Goal: Task Accomplishment & Management: Use online tool/utility

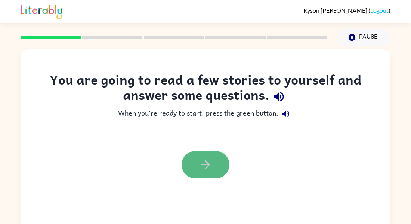
click at [207, 169] on icon "button" at bounding box center [205, 164] width 13 height 13
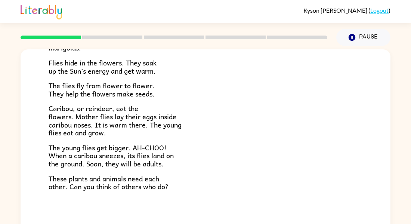
scroll to position [154, 0]
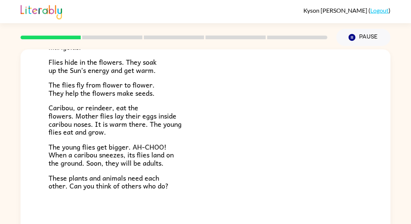
click at [132, 37] on rect at bounding box center [112, 38] width 60 height 4
click at [357, 33] on button "Pause Pause" at bounding box center [363, 37] width 54 height 17
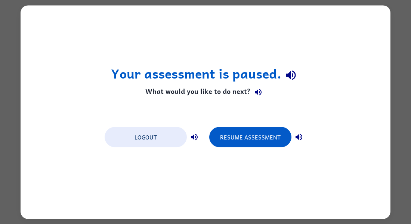
click at [357, 33] on div "Your assessment is paused. What would you like to do next? Logout Resume Assess…" at bounding box center [206, 111] width 370 height 213
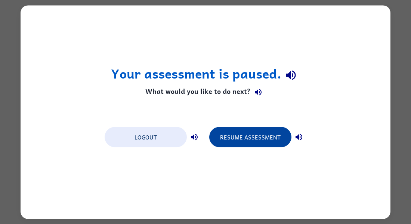
click at [258, 136] on button "Resume Assessment" at bounding box center [250, 137] width 82 height 20
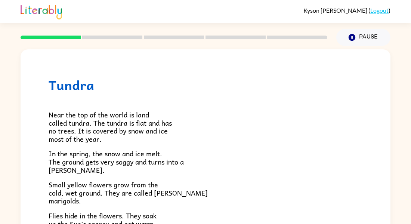
click at [258, 136] on p "Near the top of the world is land called tundra. The tundra is flat and has no …" at bounding box center [206, 127] width 314 height 32
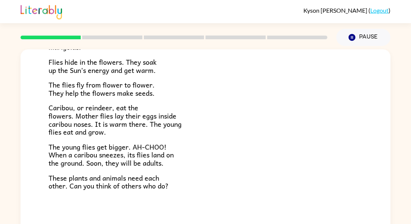
scroll to position [0, 0]
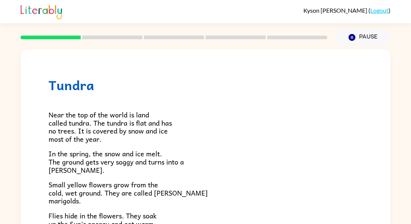
click at [406, 90] on div "Tundra Near the top of the world is land called tundra. The tundra is flat and …" at bounding box center [205, 154] width 411 height 217
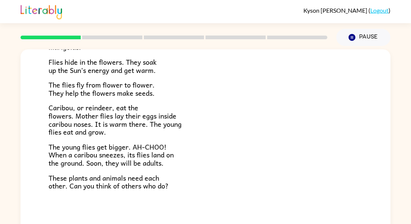
scroll to position [39, 0]
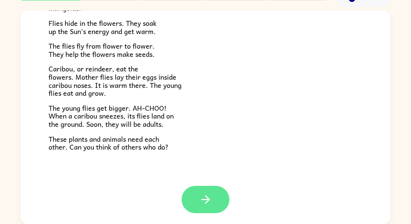
click at [216, 194] on button "button" at bounding box center [206, 199] width 48 height 27
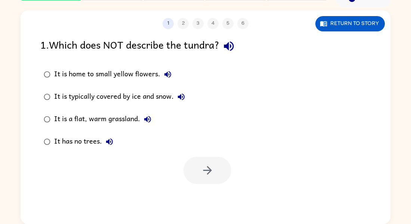
scroll to position [0, 0]
click at [234, 47] on icon "button" at bounding box center [228, 46] width 13 height 13
click at [166, 73] on icon "button" at bounding box center [167, 74] width 7 height 7
click at [184, 97] on icon "button" at bounding box center [181, 96] width 9 height 9
click at [142, 119] on button "It is a flat, warm grassland." at bounding box center [147, 119] width 15 height 15
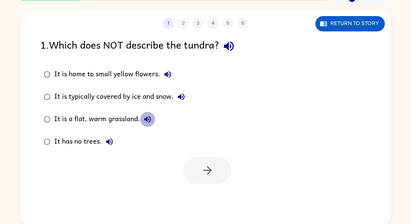
click at [153, 118] on button "It is a flat, warm grassland." at bounding box center [147, 119] width 15 height 15
click at [108, 140] on icon "button" at bounding box center [109, 141] width 7 height 7
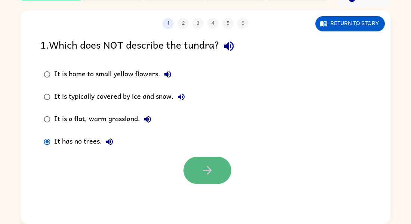
click at [209, 165] on icon "button" at bounding box center [207, 170] width 13 height 13
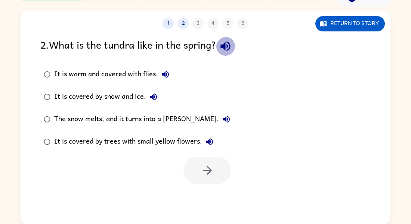
click at [231, 49] on icon "button" at bounding box center [225, 46] width 13 height 13
click at [162, 73] on icon "button" at bounding box center [165, 74] width 9 height 9
click at [153, 96] on icon "button" at bounding box center [153, 96] width 7 height 7
click at [223, 119] on icon "button" at bounding box center [226, 119] width 7 height 7
click at [209, 139] on icon "button" at bounding box center [209, 141] width 9 height 9
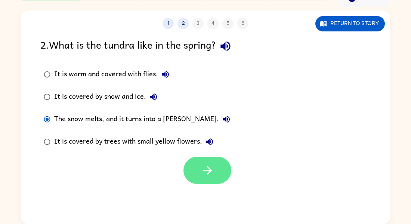
click at [202, 166] on icon "button" at bounding box center [207, 170] width 13 height 13
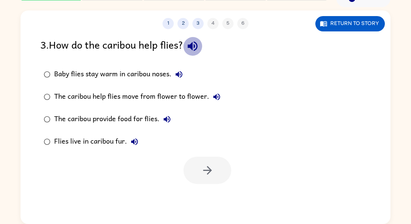
click at [196, 39] on button "button" at bounding box center [192, 46] width 19 height 19
click at [177, 76] on icon "button" at bounding box center [179, 74] width 9 height 9
click at [215, 96] on icon "button" at bounding box center [216, 96] width 7 height 7
click at [168, 119] on icon "button" at bounding box center [167, 119] width 7 height 7
click at [134, 142] on icon "button" at bounding box center [134, 141] width 7 height 7
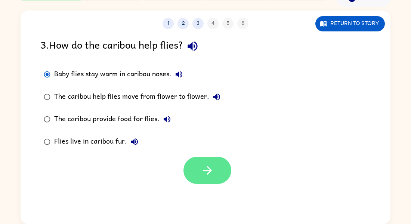
click at [200, 169] on button "button" at bounding box center [208, 170] width 48 height 27
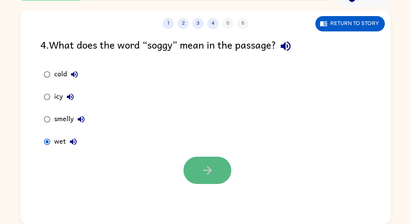
click at [209, 169] on icon "button" at bounding box center [207, 170] width 9 height 9
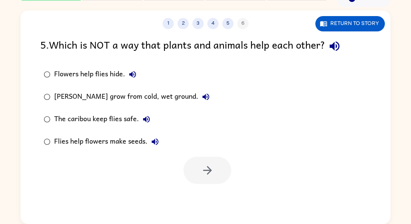
click at [333, 46] on icon "button" at bounding box center [335, 46] width 10 height 10
click at [135, 71] on icon "button" at bounding box center [132, 74] width 9 height 9
click at [202, 93] on icon "button" at bounding box center [205, 96] width 9 height 9
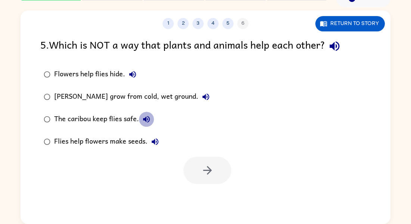
click at [144, 123] on icon "button" at bounding box center [146, 119] width 9 height 9
click at [153, 146] on button "Flies help flowers make seeds." at bounding box center [155, 141] width 15 height 15
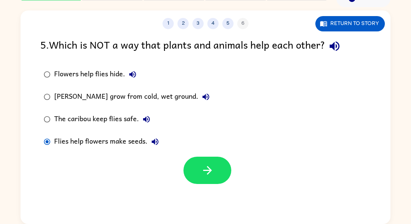
click at [201, 156] on div at bounding box center [206, 168] width 370 height 31
click at [204, 161] on button "button" at bounding box center [208, 170] width 48 height 27
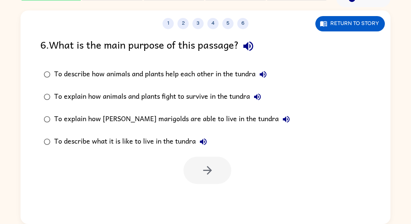
click at [250, 46] on icon "button" at bounding box center [248, 46] width 10 height 10
click at [265, 71] on icon "button" at bounding box center [263, 74] width 9 height 9
click at [259, 98] on icon "button" at bounding box center [257, 96] width 7 height 7
click at [282, 117] on icon "button" at bounding box center [286, 119] width 9 height 9
click at [205, 139] on icon "button" at bounding box center [203, 141] width 7 height 7
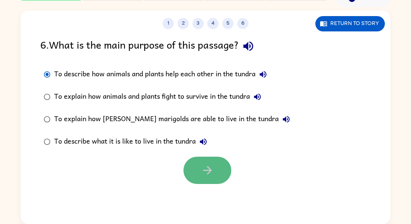
click at [201, 159] on button "button" at bounding box center [208, 170] width 48 height 27
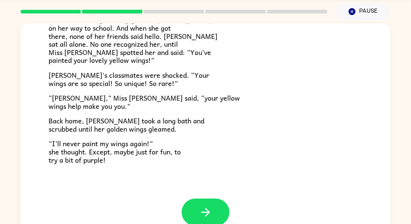
scroll to position [39, 0]
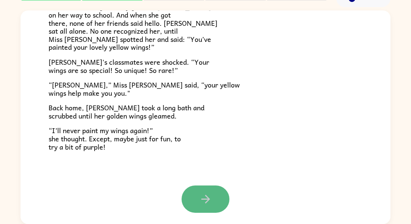
click at [213, 198] on button "button" at bounding box center [206, 198] width 48 height 27
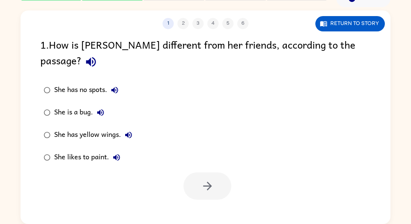
scroll to position [0, 0]
click at [96, 57] on icon "button" at bounding box center [91, 62] width 10 height 10
click at [116, 86] on icon "button" at bounding box center [114, 90] width 9 height 9
click at [99, 108] on icon "button" at bounding box center [100, 112] width 9 height 9
click at [126, 127] on button "She has yellow wings." at bounding box center [128, 134] width 15 height 15
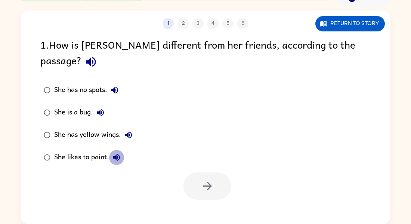
click at [116, 154] on icon "button" at bounding box center [116, 157] width 7 height 7
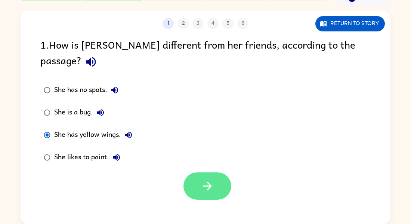
click at [209, 179] on icon "button" at bounding box center [207, 185] width 13 height 13
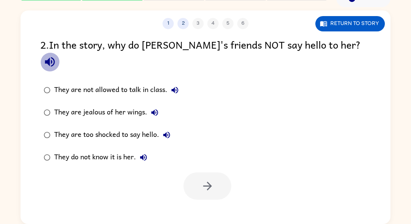
click at [56, 55] on icon "button" at bounding box center [49, 61] width 13 height 13
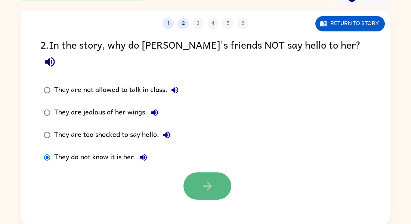
click at [209, 179] on button "button" at bounding box center [208, 185] width 48 height 27
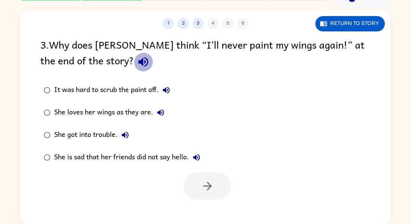
click at [137, 68] on icon "button" at bounding box center [143, 61] width 13 height 13
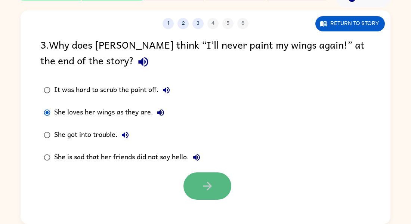
click at [223, 176] on button "button" at bounding box center [208, 185] width 48 height 27
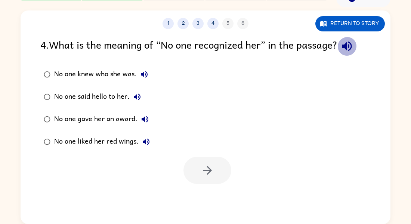
click at [345, 44] on icon "button" at bounding box center [347, 46] width 13 height 13
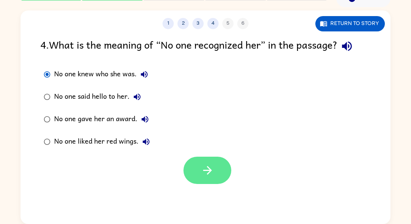
click at [204, 167] on icon "button" at bounding box center [207, 170] width 13 height 13
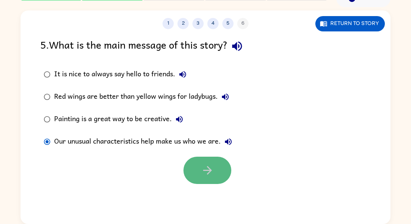
click at [209, 169] on icon "button" at bounding box center [207, 170] width 13 height 13
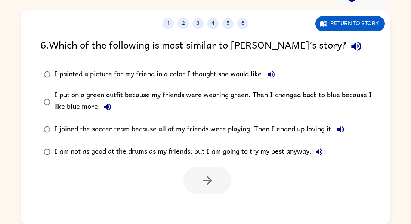
click at [164, 152] on div "I am not as good at the drums as my friends, but I am going to try my best anyw…" at bounding box center [190, 151] width 273 height 15
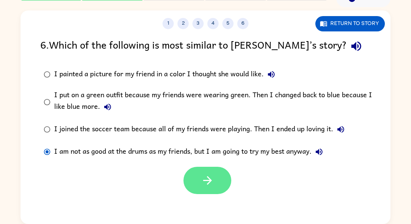
click at [207, 185] on icon "button" at bounding box center [207, 180] width 9 height 9
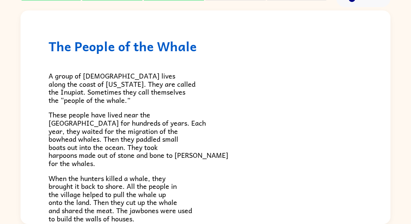
click at [292, 218] on p "When the hunters killed a whale, they brought it back to shore. All the people …" at bounding box center [206, 198] width 314 height 49
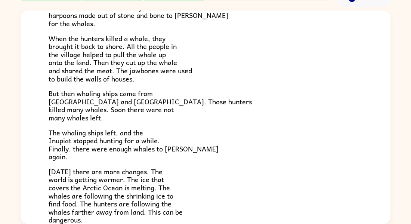
scroll to position [124, 0]
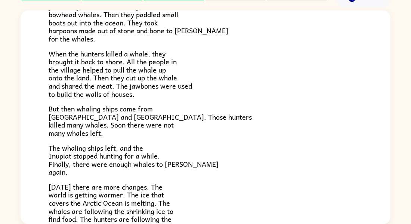
click at [235, 157] on p "The whaling ships left, and the Inupiat stopped hunting for a while. Finally, t…" at bounding box center [206, 160] width 314 height 32
click at [245, 146] on p "The whaling ships left, and the Inupiat stopped hunting for a while. Finally, t…" at bounding box center [206, 160] width 314 height 32
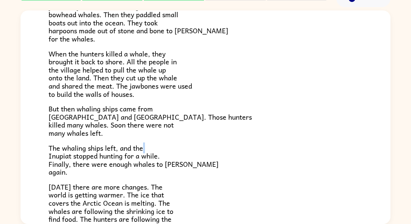
click at [245, 146] on p "The whaling ships left, and the Inupiat stopped hunting for a while. Finally, t…" at bounding box center [206, 160] width 314 height 32
click at [244, 152] on p "The whaling ships left, and the Inupiat stopped hunting for a while. Finally, t…" at bounding box center [206, 160] width 314 height 32
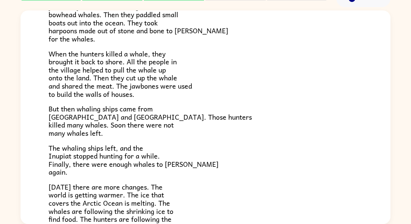
click at [150, 188] on span "[DATE] there are more changes. The world is getting warmer. The ice that covers…" at bounding box center [116, 210] width 134 height 59
click at [242, 219] on p "[DATE] there are more changes. The world is getting warmer. The ice that covers…" at bounding box center [206, 211] width 314 height 56
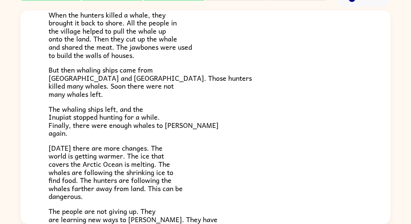
scroll to position [252, 0]
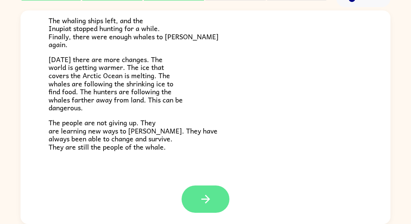
click at [200, 200] on icon "button" at bounding box center [205, 199] width 13 height 13
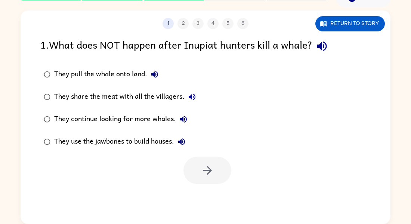
scroll to position [0, 0]
click at [321, 45] on icon "button" at bounding box center [322, 46] width 10 height 10
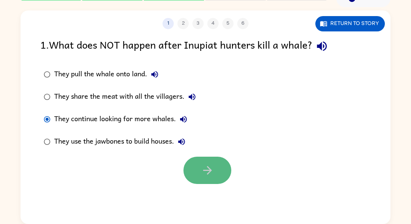
click at [202, 168] on icon "button" at bounding box center [207, 170] width 13 height 13
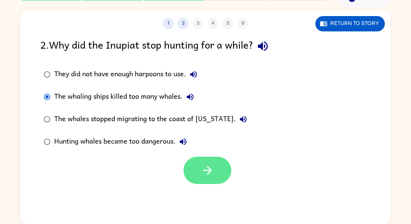
click at [225, 169] on button "button" at bounding box center [208, 170] width 48 height 27
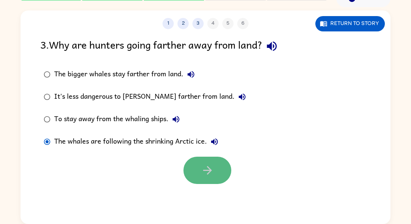
click at [202, 172] on icon "button" at bounding box center [207, 170] width 13 height 13
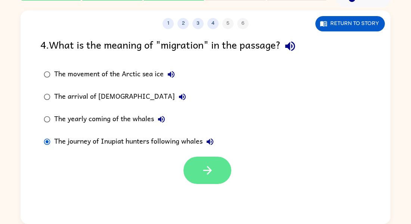
click at [200, 166] on button "button" at bounding box center [208, 170] width 48 height 27
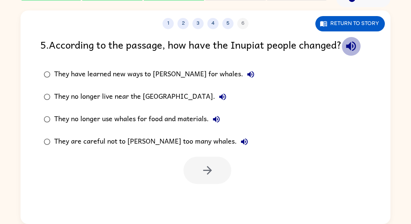
click at [353, 41] on icon "button" at bounding box center [351, 46] width 13 height 13
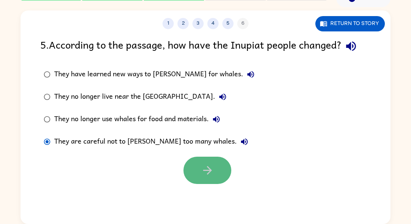
click at [227, 173] on button "button" at bounding box center [208, 170] width 48 height 27
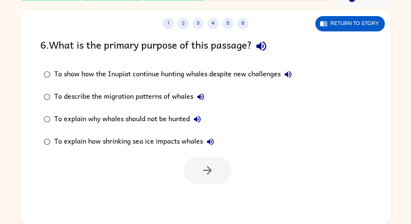
click at [266, 49] on icon "button" at bounding box center [261, 46] width 13 height 13
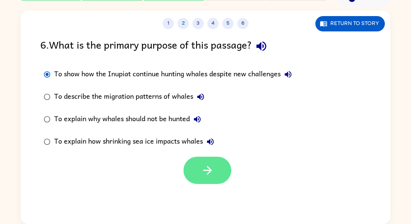
click at [212, 165] on icon "button" at bounding box center [207, 170] width 13 height 13
